Goal: Task Accomplishment & Management: Manage account settings

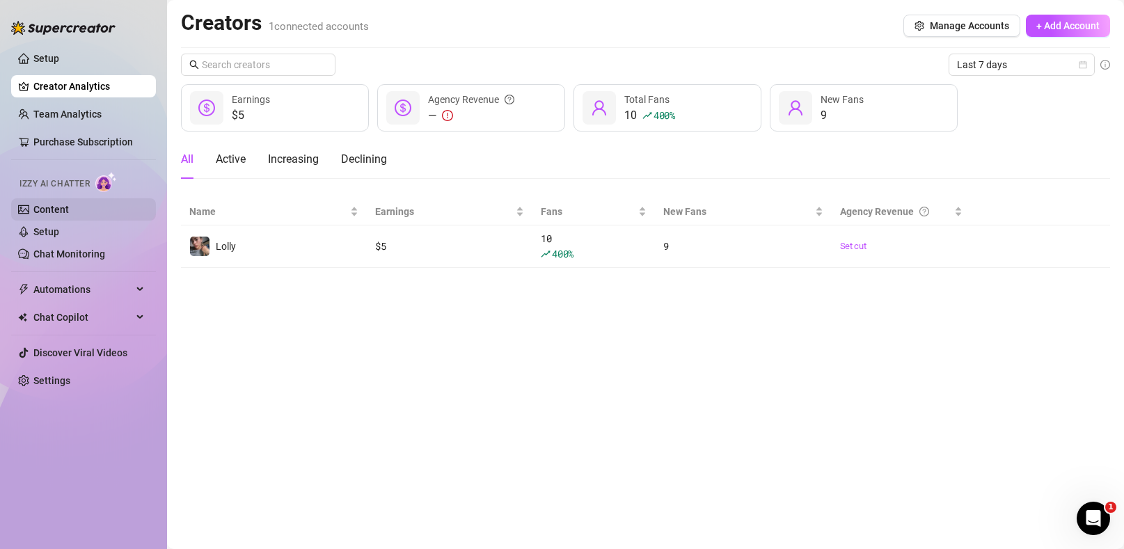
click at [69, 207] on link "Content" at bounding box center [51, 209] width 36 height 11
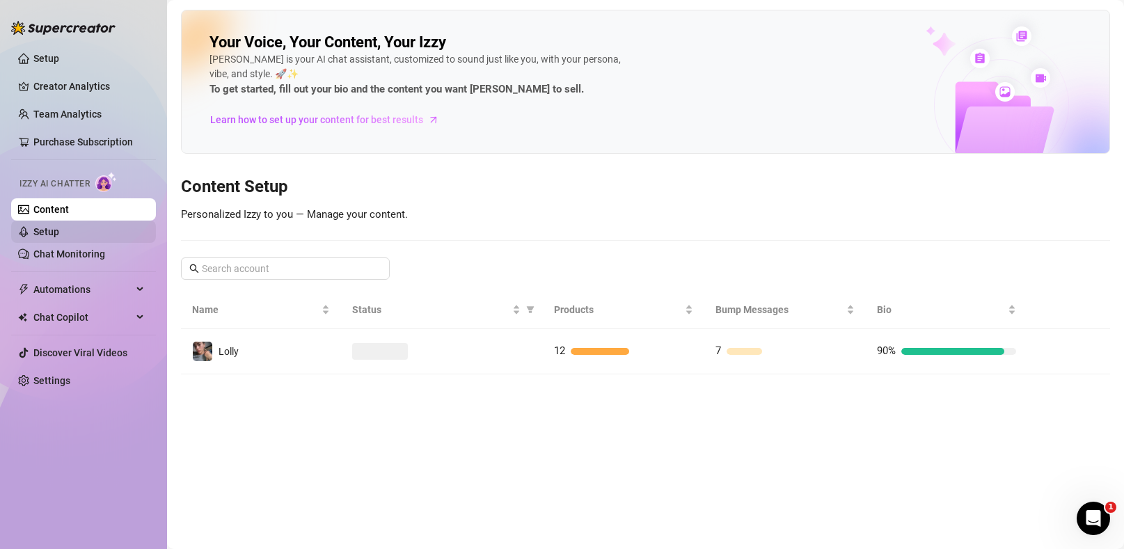
click at [59, 228] on link "Setup" at bounding box center [46, 231] width 26 height 11
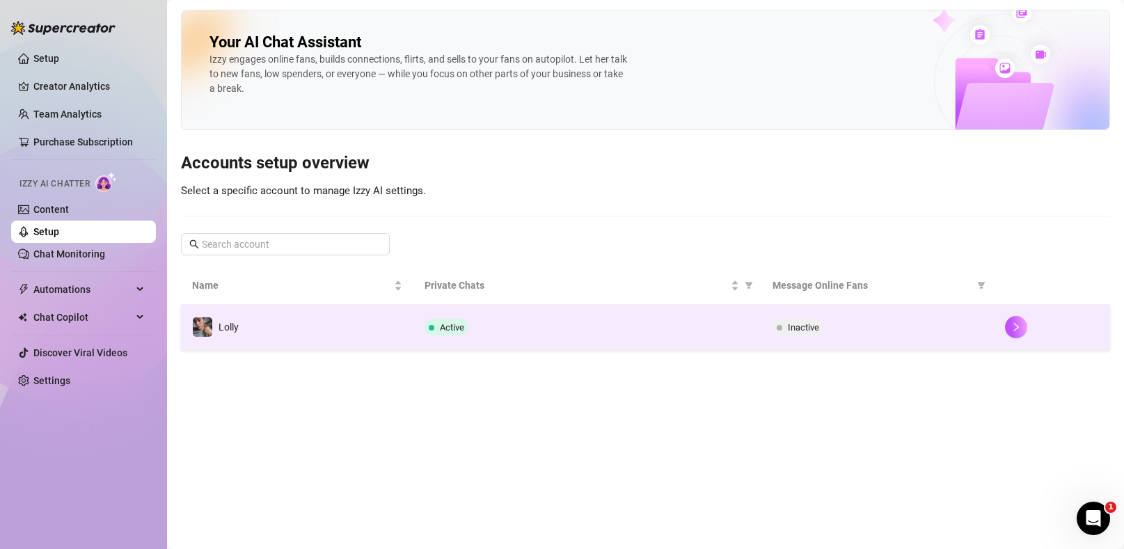
click at [494, 325] on div "Active" at bounding box center [588, 327] width 327 height 17
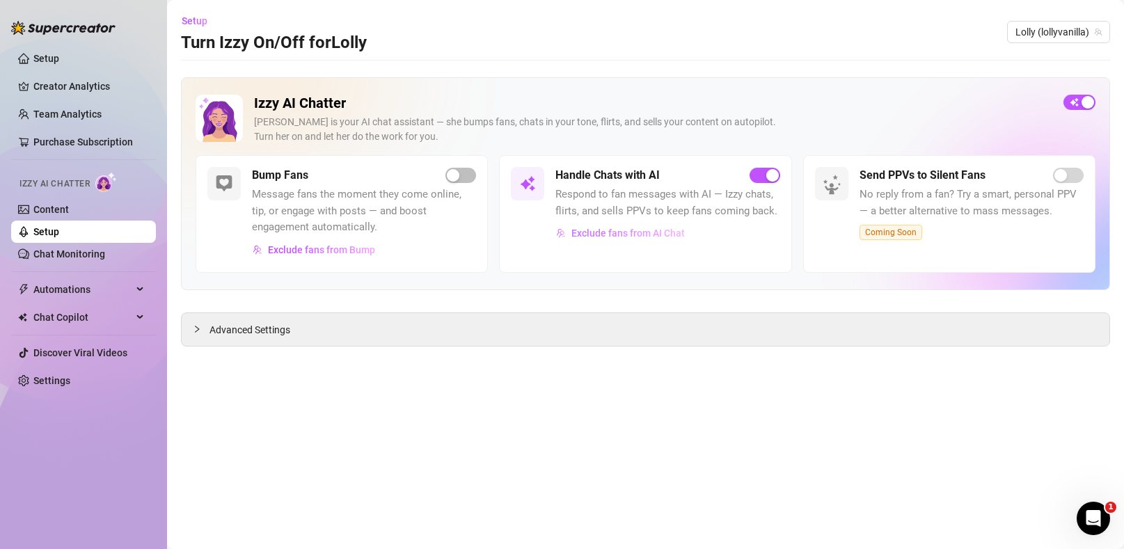
click at [623, 235] on span "Exclude fans from AI Chat" at bounding box center [628, 233] width 113 height 11
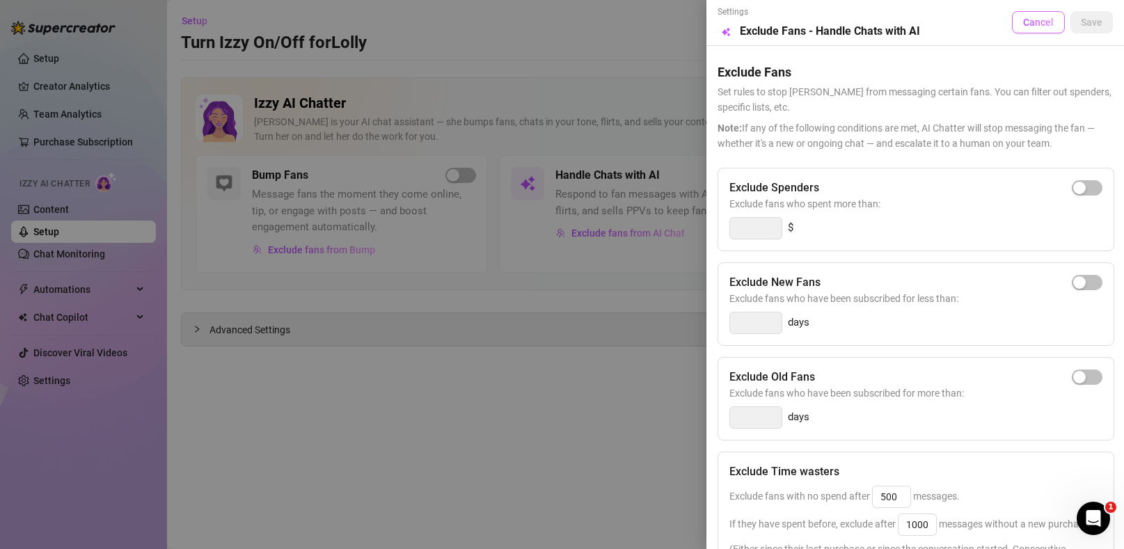
click at [1026, 17] on span "Cancel" at bounding box center [1039, 22] width 31 height 11
